Goal: Task Accomplishment & Management: Use online tool/utility

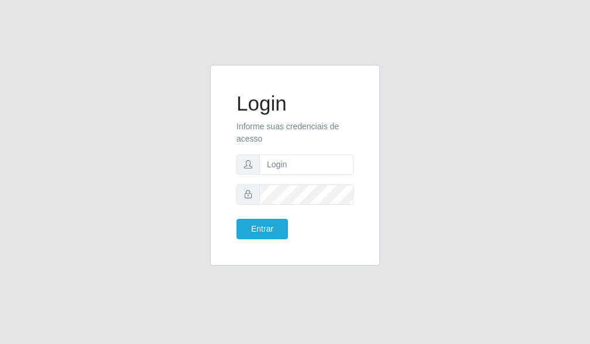
click at [293, 178] on form "Login Informe suas credenciais de acesso Entrar" at bounding box center [294, 165] width 117 height 148
click at [291, 166] on input "text" at bounding box center [306, 165] width 94 height 20
type input "[EMAIL_ADDRESS][DOMAIN_NAME]"
click at [247, 227] on button "Entrar" at bounding box center [262, 229] width 52 height 20
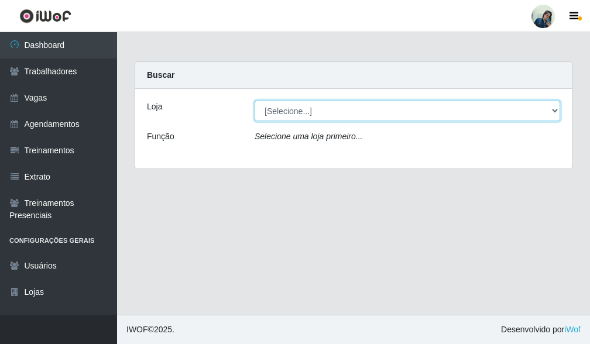
click at [448, 116] on select "[Selecione...] [PERSON_NAME]" at bounding box center [408, 111] width 306 height 20
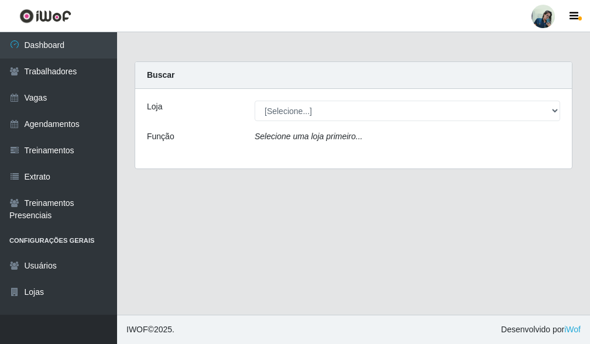
click at [405, 156] on div "Loja [Selecione...] [PERSON_NAME] Função Selecione uma loja primeiro..." at bounding box center [353, 129] width 437 height 80
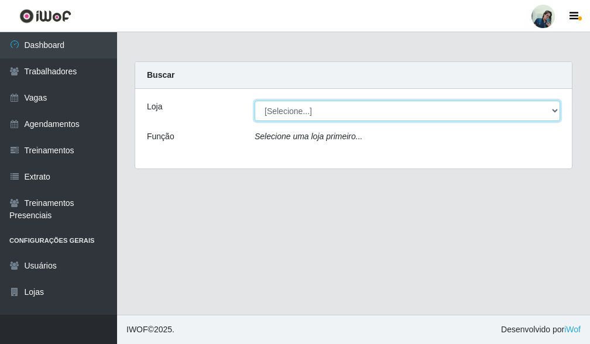
click at [344, 108] on select "[Selecione...] [PERSON_NAME]" at bounding box center [408, 111] width 306 height 20
select select "430"
click at [255, 101] on select "[Selecione...] [PERSON_NAME]" at bounding box center [408, 111] width 306 height 20
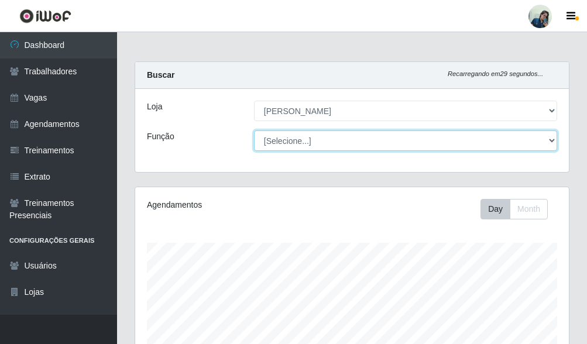
click at [310, 143] on select "[Selecione...] Auxiliar de Estacionamento Auxiliar de Estacionamento + Auxiliar…" at bounding box center [405, 141] width 303 height 20
click at [254, 131] on select "[Selecione...] Auxiliar de Estacionamento Auxiliar de Estacionamento + Auxiliar…" at bounding box center [405, 141] width 303 height 20
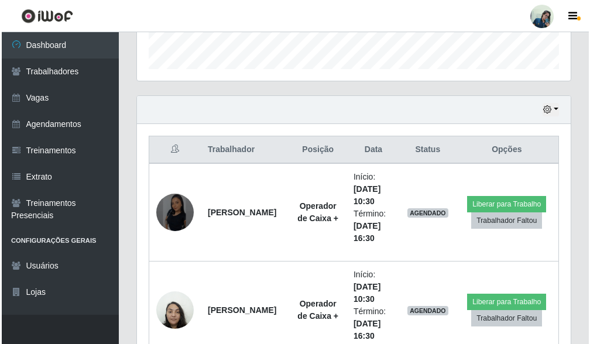
scroll to position [475, 0]
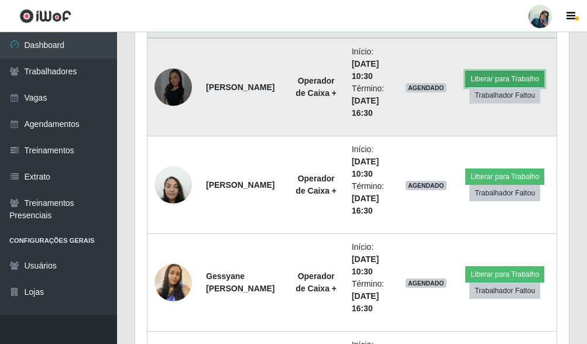
click at [491, 77] on button "Liberar para Trabalho" at bounding box center [504, 79] width 79 height 16
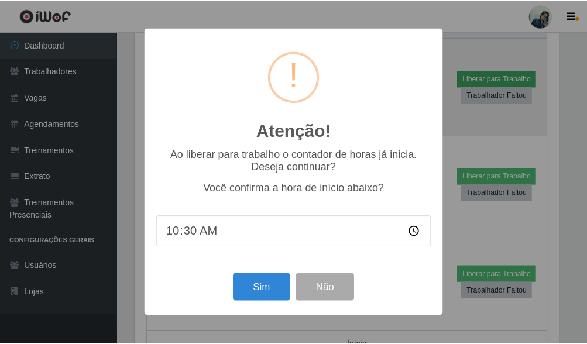
scroll to position [243, 427]
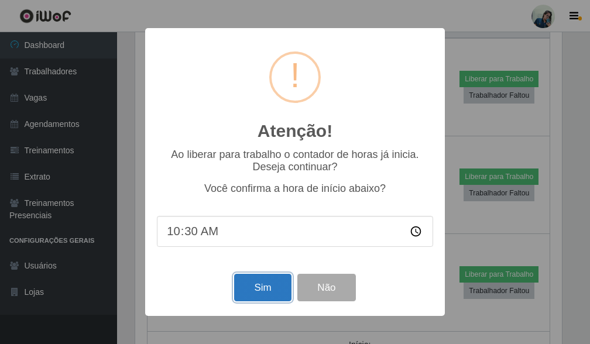
click at [267, 295] on button "Sim" at bounding box center [262, 288] width 57 height 28
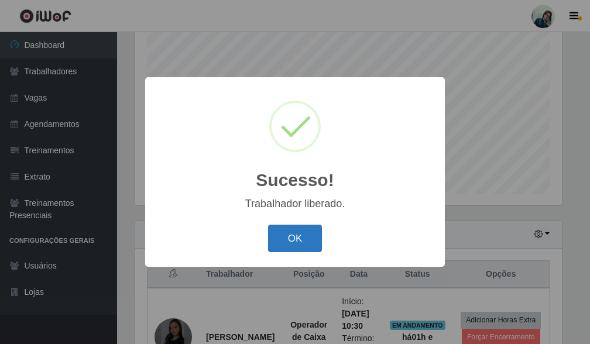
click at [294, 238] on button "OK" at bounding box center [295, 239] width 54 height 28
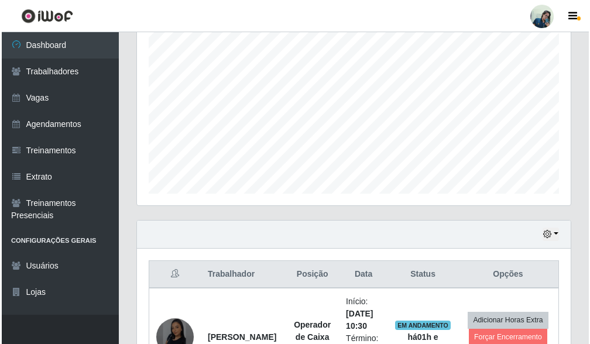
scroll to position [474, 0]
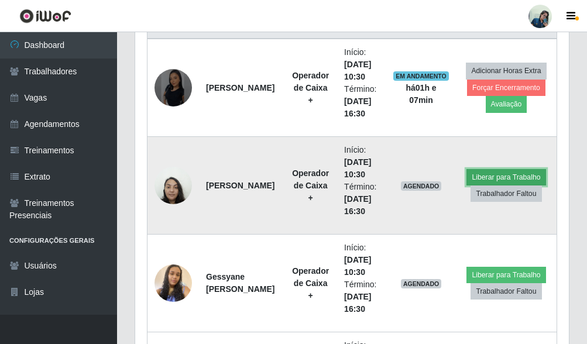
click at [502, 179] on button "Liberar para Trabalho" at bounding box center [505, 177] width 79 height 16
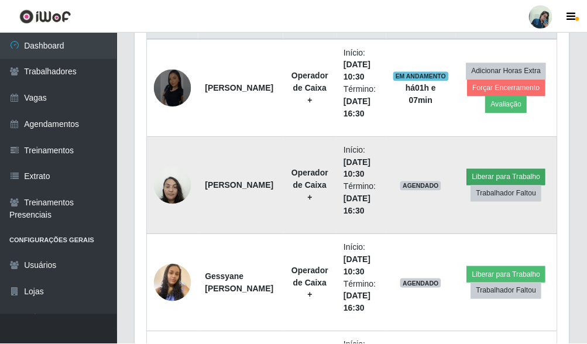
scroll to position [243, 427]
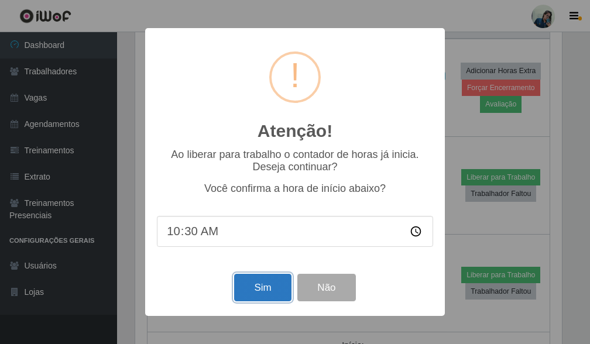
click at [271, 283] on button "Sim" at bounding box center [262, 288] width 57 height 28
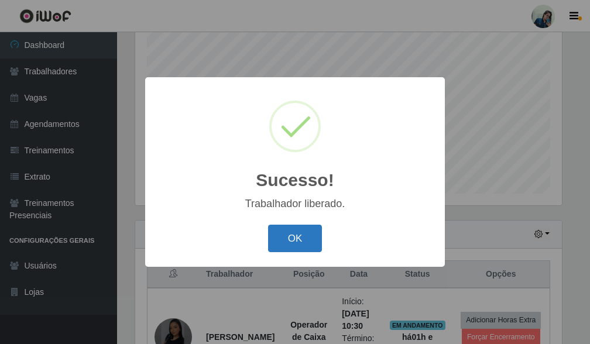
click at [298, 234] on button "OK" at bounding box center [295, 239] width 54 height 28
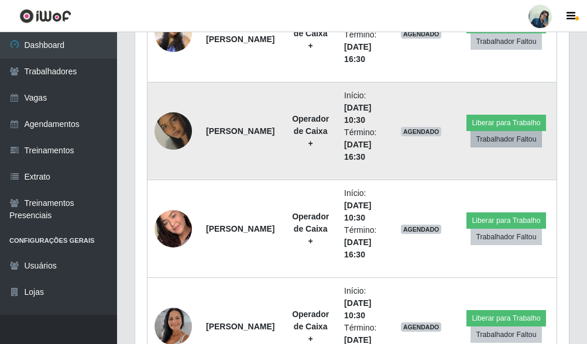
scroll to position [475, 0]
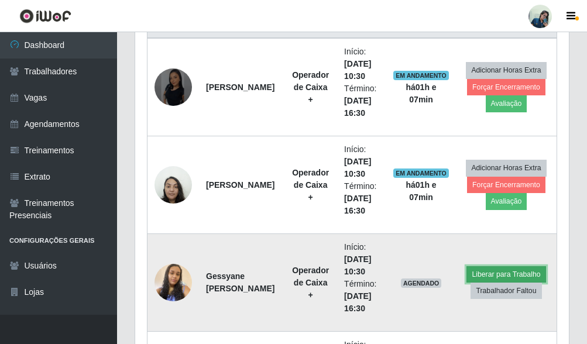
click at [509, 274] on button "Liberar para Trabalho" at bounding box center [505, 274] width 79 height 16
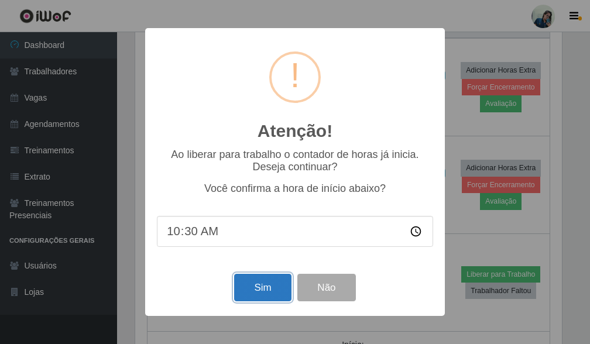
click at [258, 283] on button "Sim" at bounding box center [262, 288] width 57 height 28
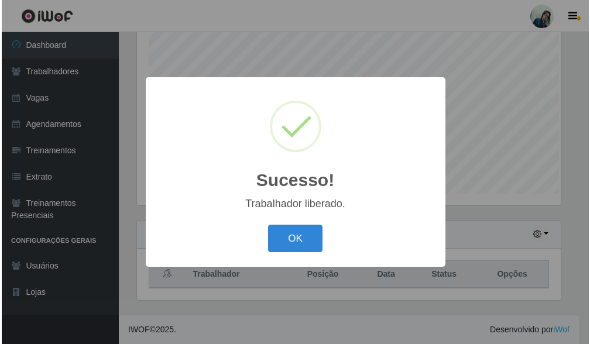
scroll to position [0, 0]
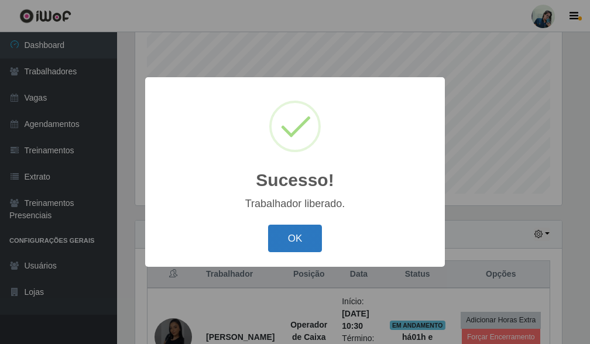
click at [283, 232] on button "OK" at bounding box center [295, 239] width 54 height 28
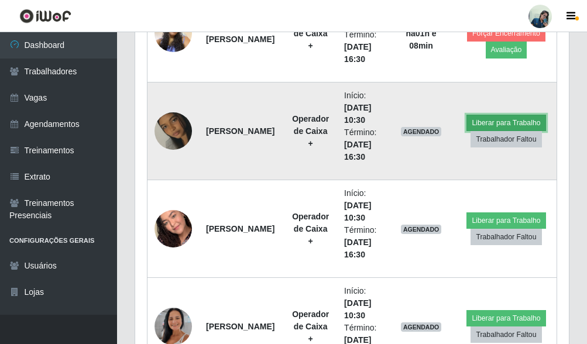
click at [506, 118] on button "Liberar para Trabalho" at bounding box center [505, 123] width 79 height 16
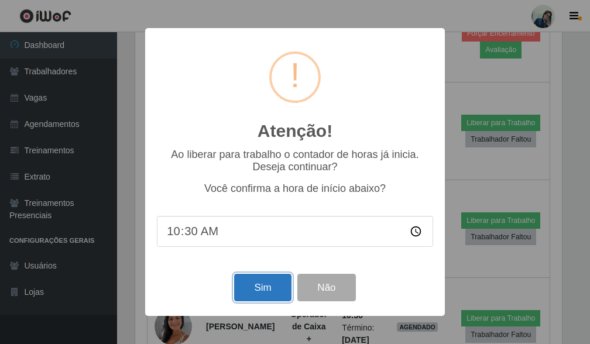
click at [268, 279] on button "Sim" at bounding box center [262, 288] width 57 height 28
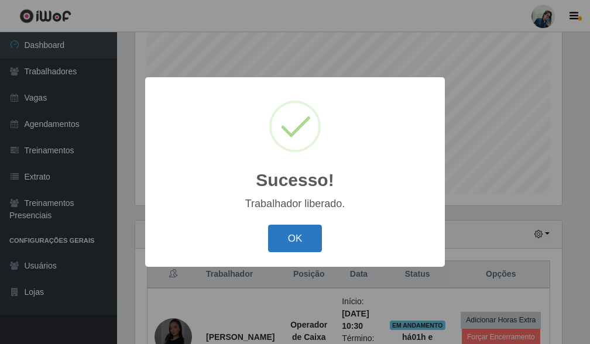
click at [282, 241] on button "OK" at bounding box center [295, 239] width 54 height 28
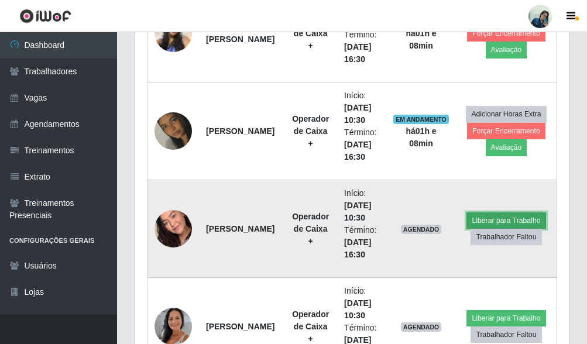
click at [493, 221] on button "Liberar para Trabalho" at bounding box center [505, 220] width 79 height 16
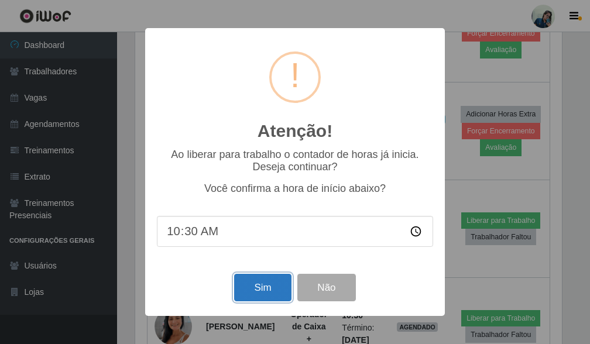
click at [273, 282] on button "Sim" at bounding box center [262, 288] width 57 height 28
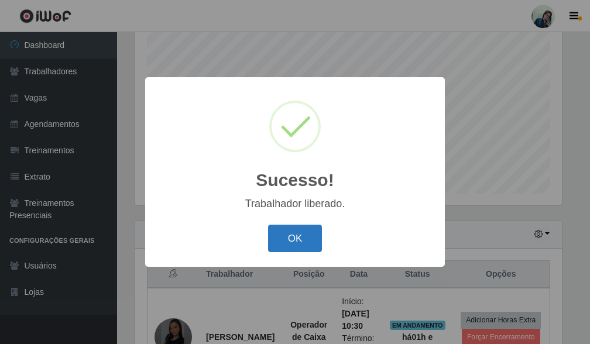
click at [277, 240] on button "OK" at bounding box center [295, 239] width 54 height 28
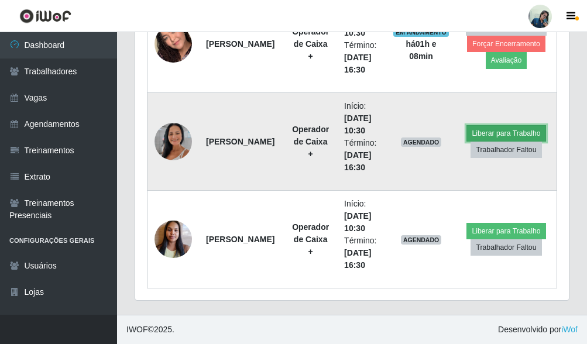
click at [475, 130] on button "Liberar para Trabalho" at bounding box center [505, 133] width 79 height 16
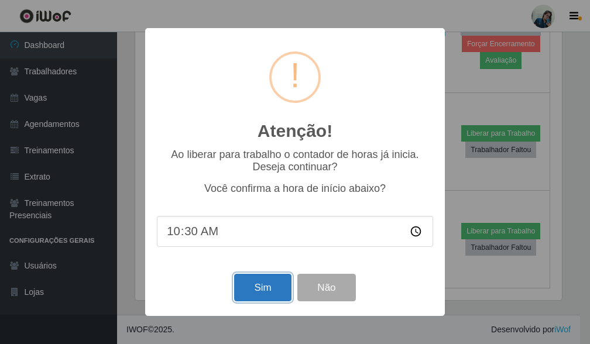
click at [263, 298] on button "Sim" at bounding box center [262, 288] width 57 height 28
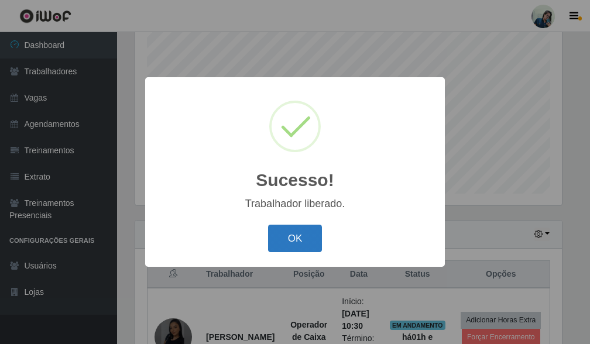
click at [288, 228] on button "OK" at bounding box center [295, 239] width 54 height 28
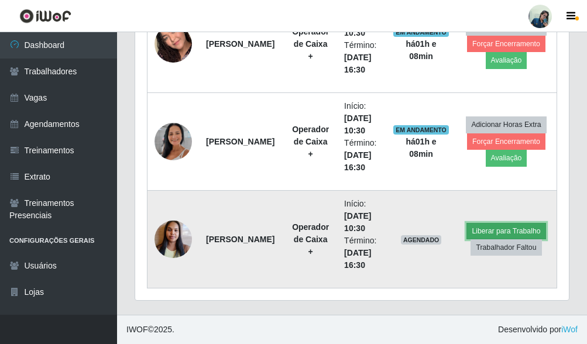
click at [504, 228] on button "Liberar para Trabalho" at bounding box center [505, 231] width 79 height 16
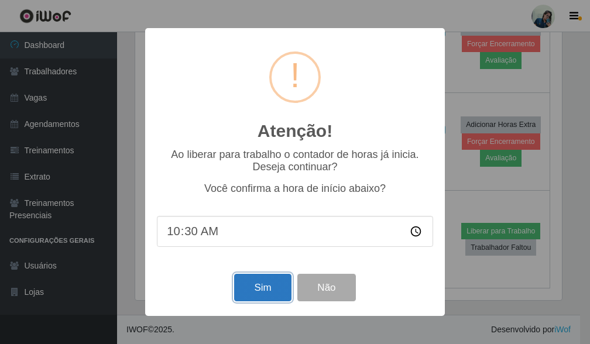
click at [257, 293] on button "Sim" at bounding box center [262, 288] width 57 height 28
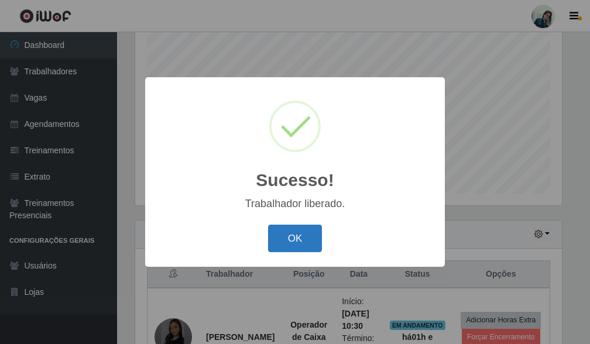
click at [307, 246] on button "OK" at bounding box center [295, 239] width 54 height 28
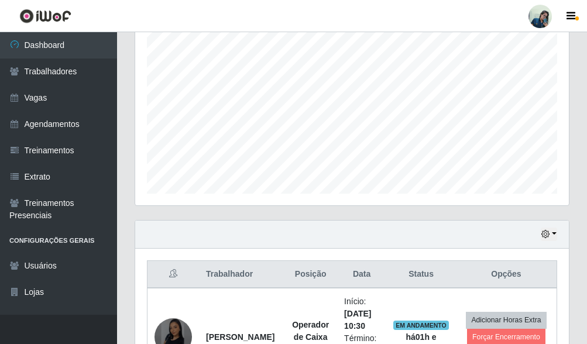
click at [282, 212] on div "Agendamentos Day Month" at bounding box center [352, 91] width 452 height 258
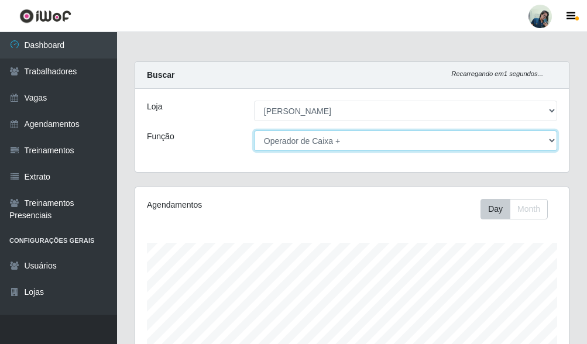
click at [360, 140] on select "[Selecione...] Auxiliar de Estacionamento Auxiliar de Estacionamento + Auxiliar…" at bounding box center [405, 141] width 303 height 20
select select "70"
click at [254, 131] on select "[Selecione...] Auxiliar de Estacionamento Auxiliar de Estacionamento + Auxiliar…" at bounding box center [405, 141] width 303 height 20
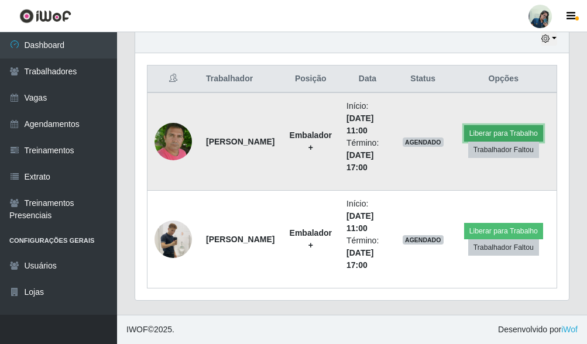
click at [521, 136] on button "Liberar para Trabalho" at bounding box center [503, 133] width 79 height 16
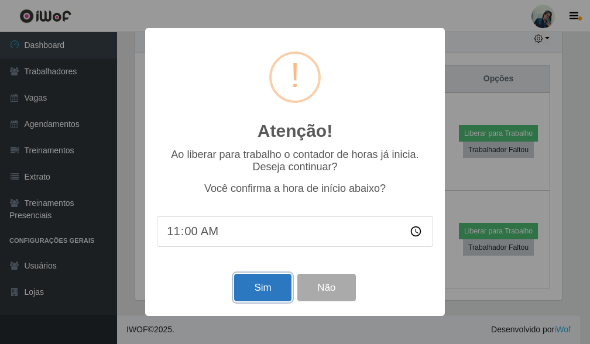
click at [253, 289] on button "Sim" at bounding box center [262, 288] width 57 height 28
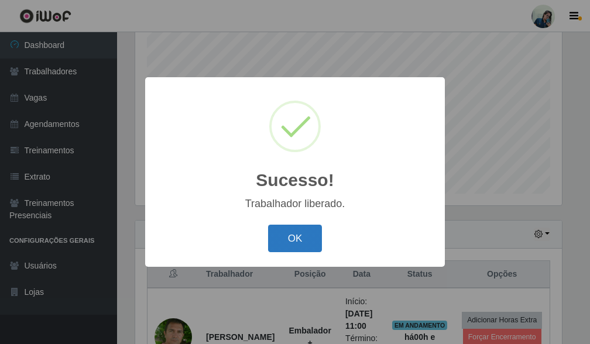
click at [313, 245] on button "OK" at bounding box center [295, 239] width 54 height 28
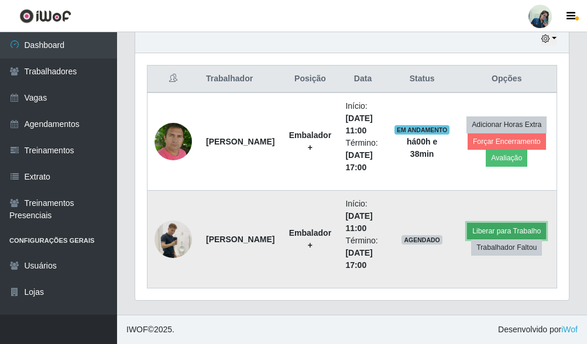
click at [516, 237] on button "Liberar para Trabalho" at bounding box center [506, 231] width 79 height 16
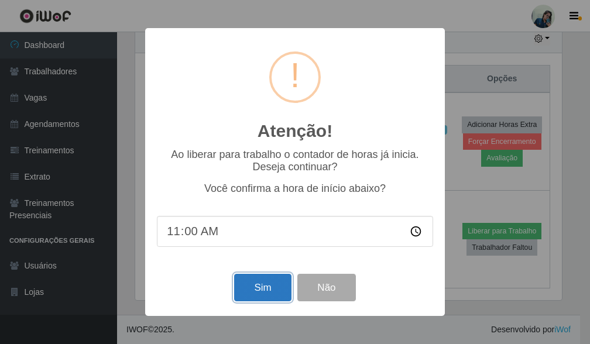
click at [262, 286] on button "Sim" at bounding box center [262, 288] width 57 height 28
